Goal: Transaction & Acquisition: Purchase product/service

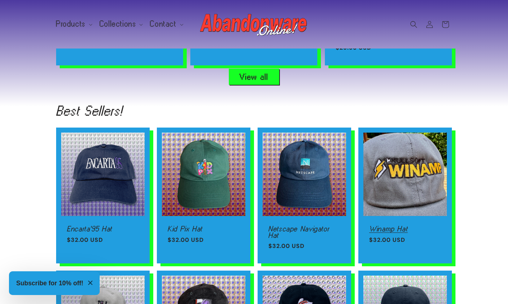
scroll to position [629, 0]
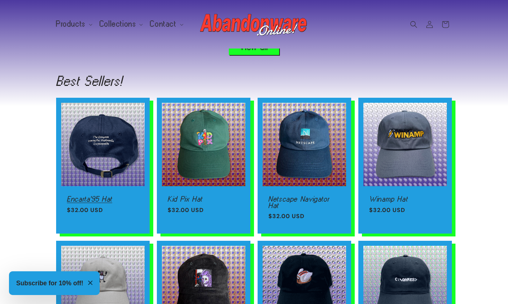
click at [98, 196] on link "Encarta'95 Hat" at bounding box center [103, 199] width 72 height 6
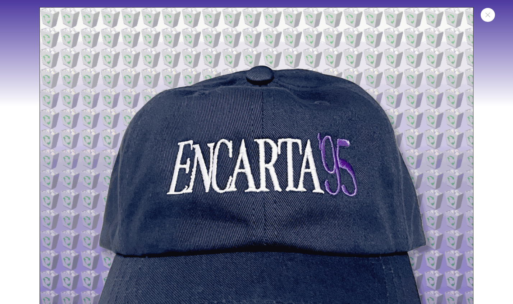
scroll to position [441, 0]
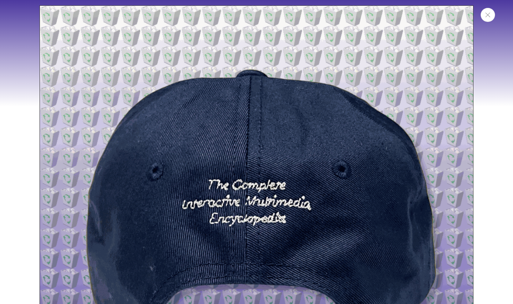
click at [488, 17] on icon "Close" at bounding box center [488, 15] width 5 height 5
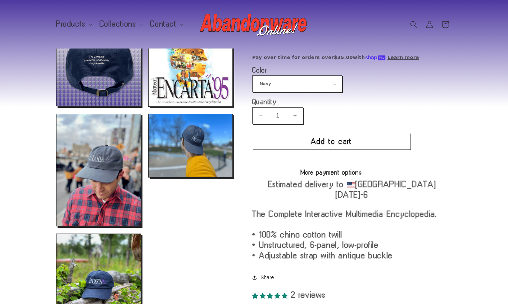
scroll to position [210, 0]
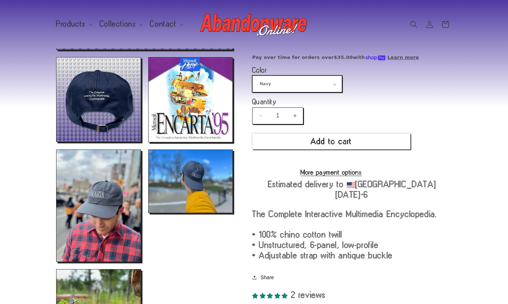
click at [300, 85] on select "Navy Black Dark Grey Light Blue" at bounding box center [296, 84] width 89 height 16
click at [252, 76] on select "Navy Black Dark Grey Light Blue" at bounding box center [296, 84] width 89 height 16
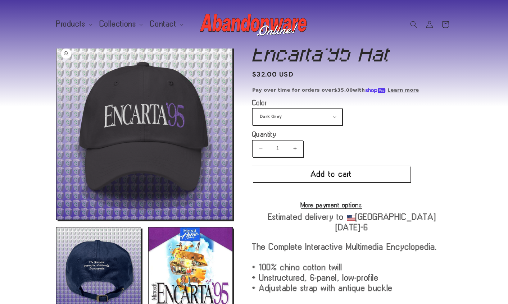
scroll to position [30, 0]
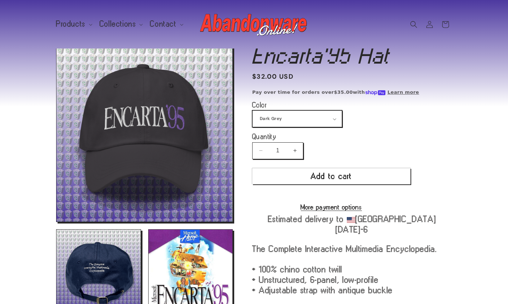
click at [265, 116] on select "Navy Black Dark Grey Light Blue" at bounding box center [296, 119] width 89 height 16
click at [252, 111] on select "Navy Black Dark Grey Light Blue" at bounding box center [296, 119] width 89 height 16
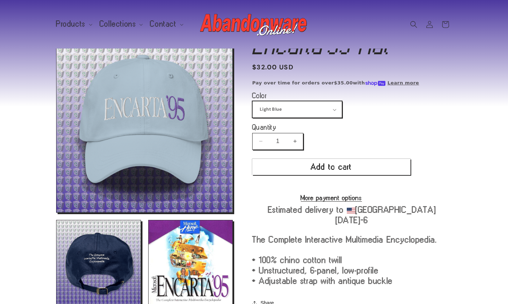
scroll to position [37, 0]
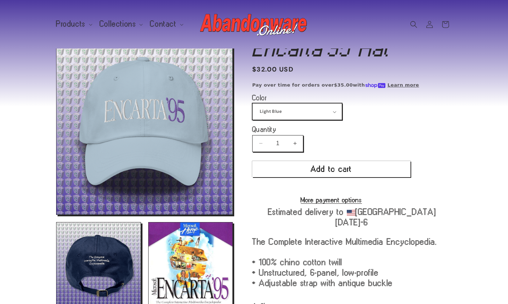
click at [264, 110] on select "Navy Black Dark Grey Light Blue" at bounding box center [296, 112] width 89 height 16
click at [252, 104] on select "Navy Black Dark Grey Light Blue" at bounding box center [296, 112] width 89 height 16
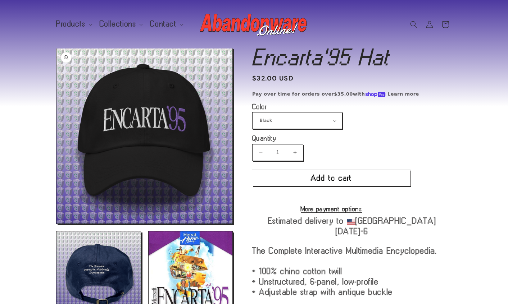
scroll to position [27, 0]
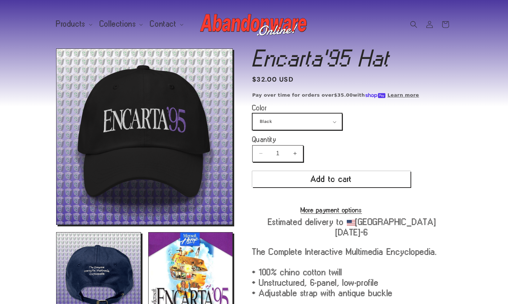
click at [272, 117] on select "Navy Black Dark Grey Light Blue" at bounding box center [296, 122] width 89 height 16
select select "Dark Grey"
click at [252, 114] on select "Navy Black Dark Grey Light Blue" at bounding box center [296, 122] width 89 height 16
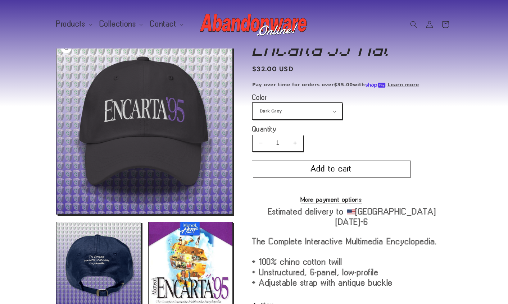
scroll to position [36, 0]
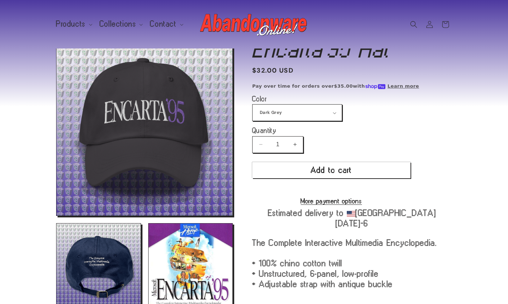
click at [255, 191] on shop-pay-wallet-button at bounding box center [253, 186] width 3 height 9
